Goal: Task Accomplishment & Management: Manage account settings

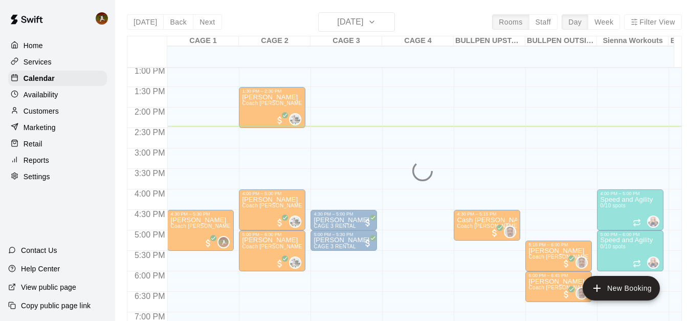
scroll to position [480, 0]
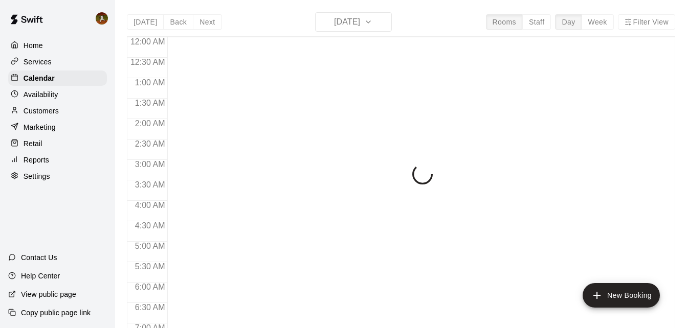
scroll to position [592, 0]
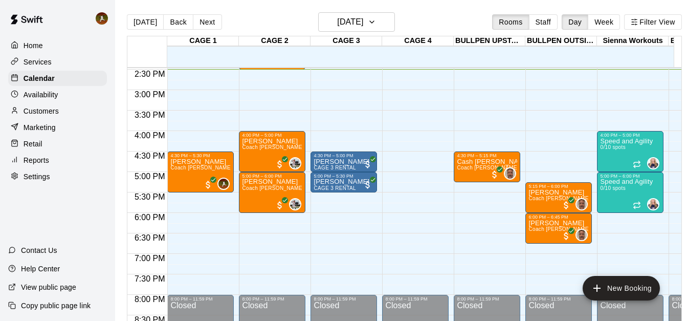
click at [50, 99] on p "Availability" at bounding box center [41, 94] width 35 height 10
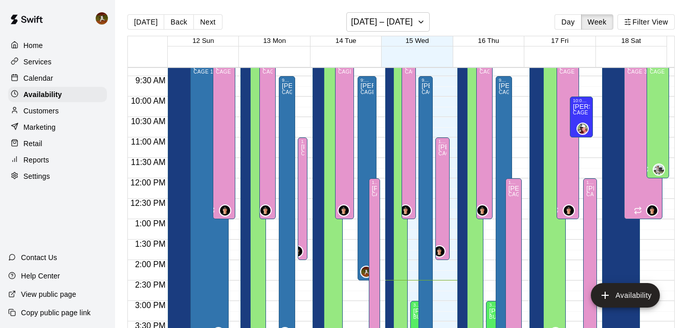
scroll to position [388, 0]
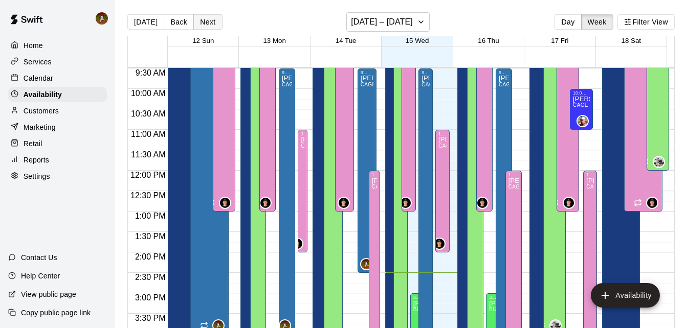
click at [208, 20] on button "Next" at bounding box center [207, 21] width 29 height 15
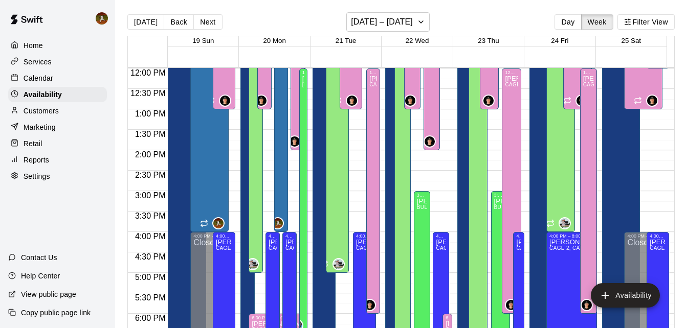
scroll to position [439, 0]
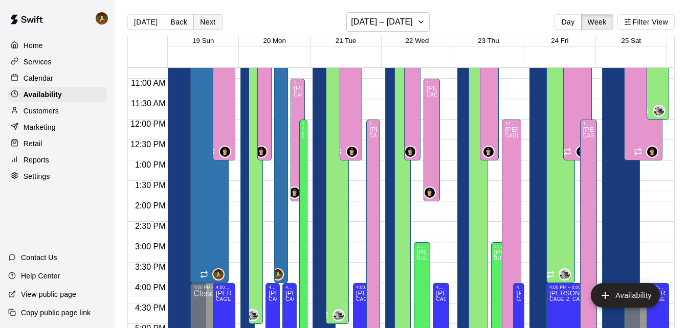
click at [216, 28] on button "Next" at bounding box center [207, 21] width 29 height 15
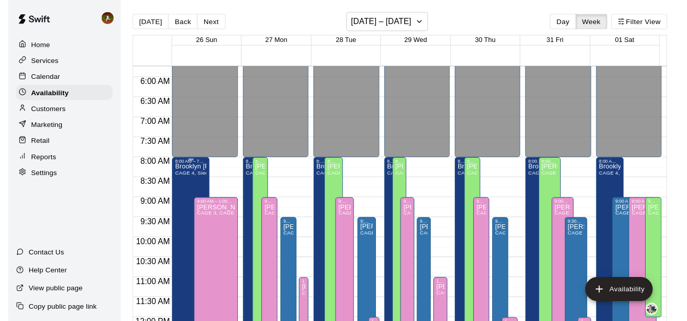
scroll to position [286, 0]
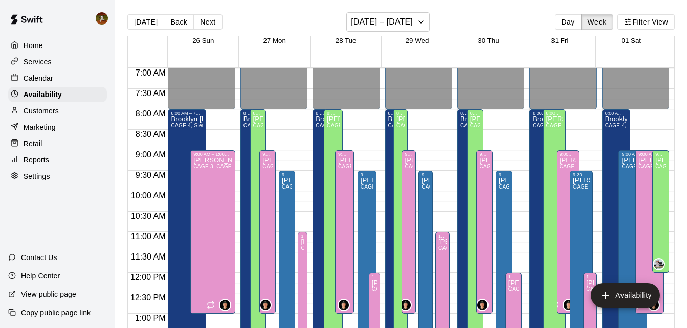
click at [40, 53] on div "Home" at bounding box center [57, 45] width 99 height 15
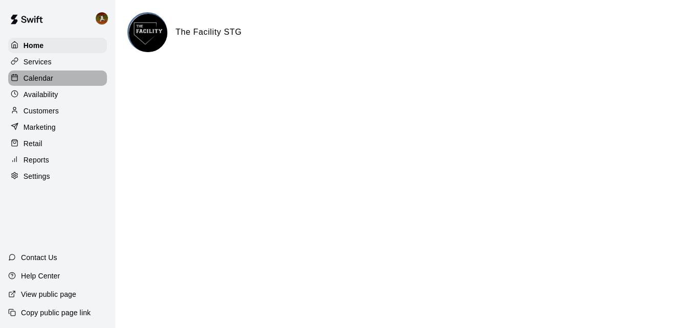
click at [48, 86] on div "Calendar" at bounding box center [57, 78] width 99 height 15
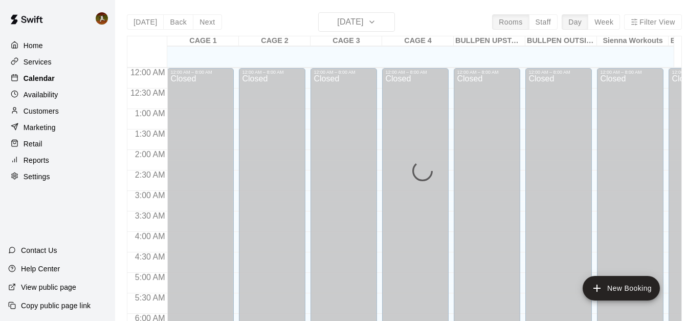
scroll to position [593, 0]
